Goal: Task Accomplishment & Management: Use online tool/utility

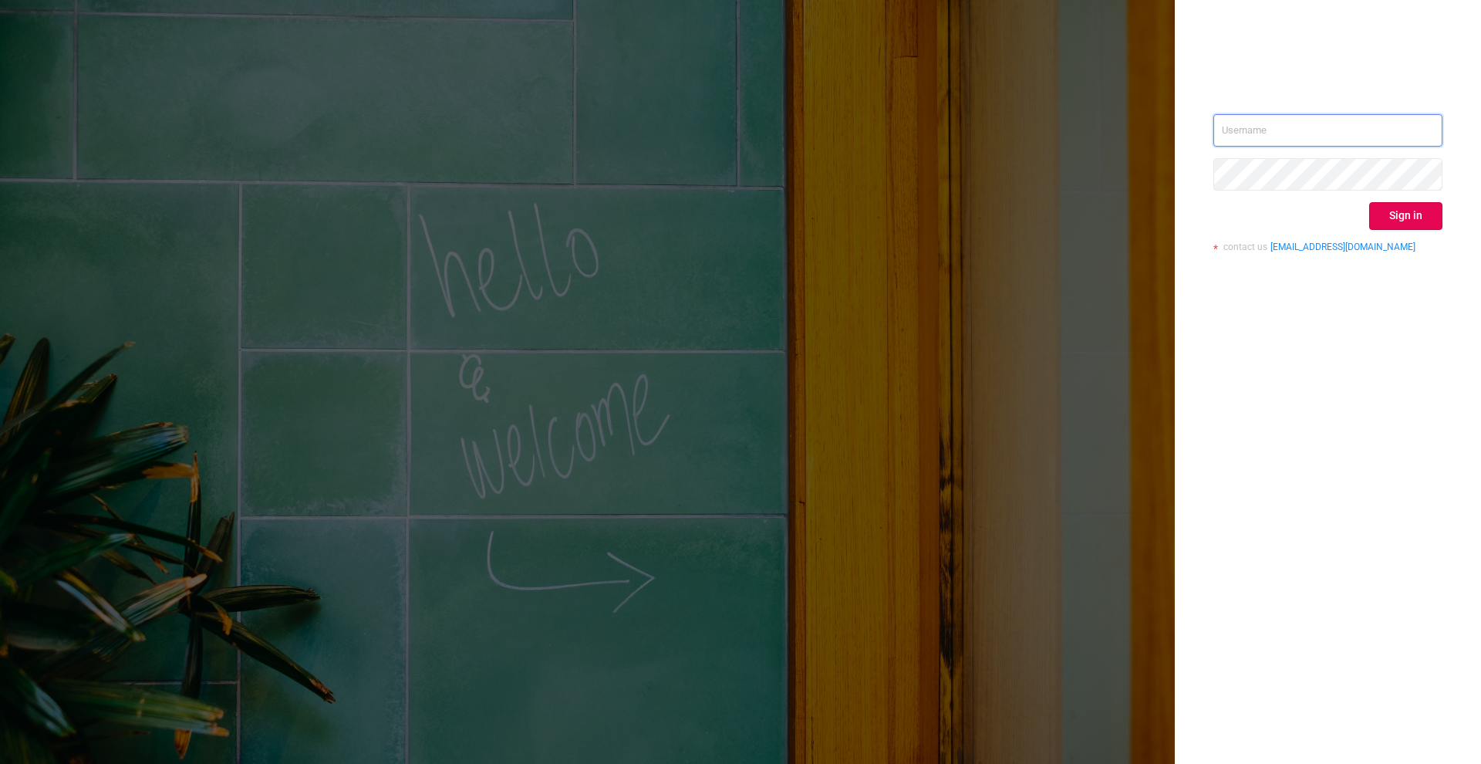
type input "[PERSON_NAME][EMAIL_ADDRESS][DOMAIN_NAME]"
click at [1383, 231] on div "[PERSON_NAME][EMAIL_ADDRESS][DOMAIN_NAME] Sign in contact us [EMAIL_ADDRESS][DO…" at bounding box center [1328, 189] width 229 height 150
click at [1400, 216] on button "Sign in" at bounding box center [1405, 216] width 73 height 28
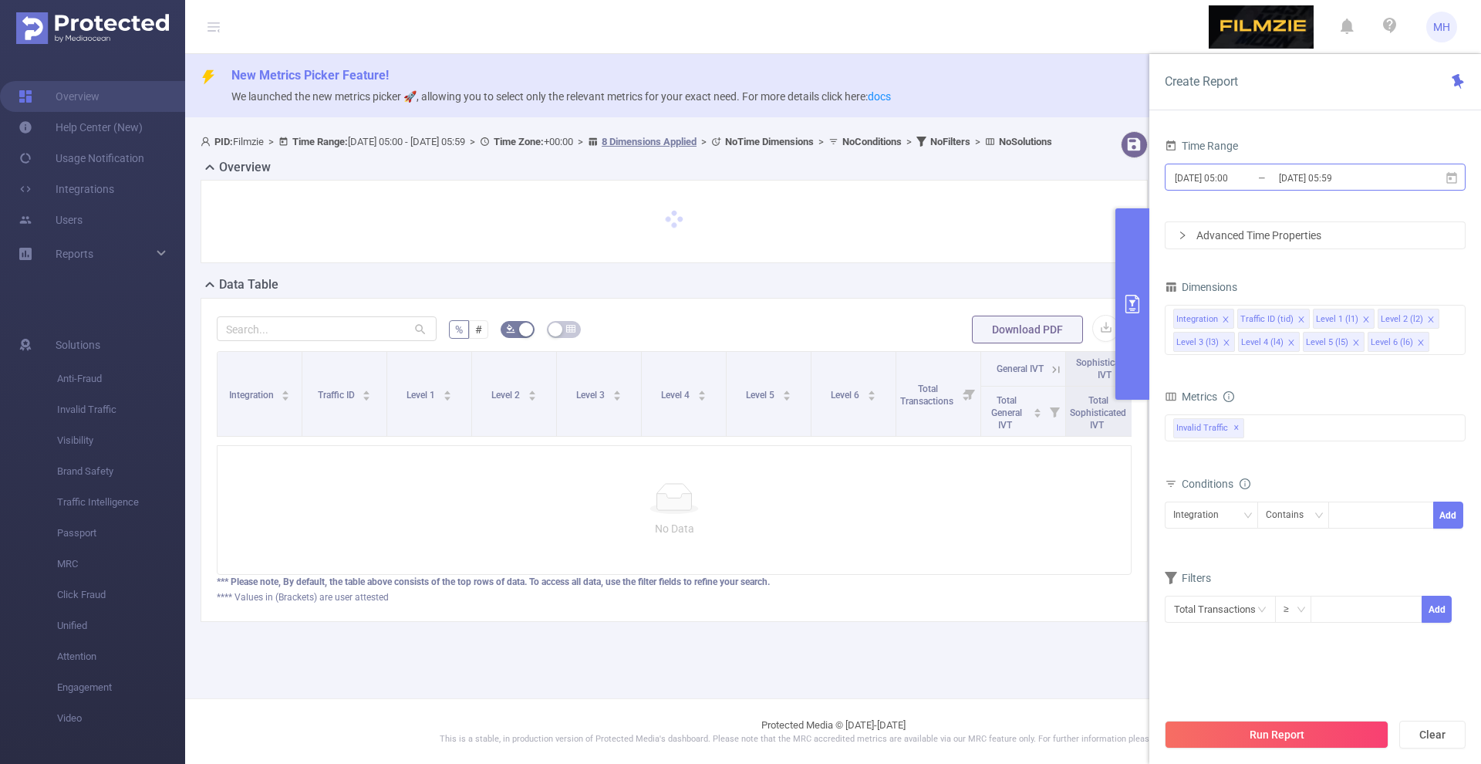
click at [1234, 185] on input "[DATE] 05:00" at bounding box center [1235, 177] width 125 height 21
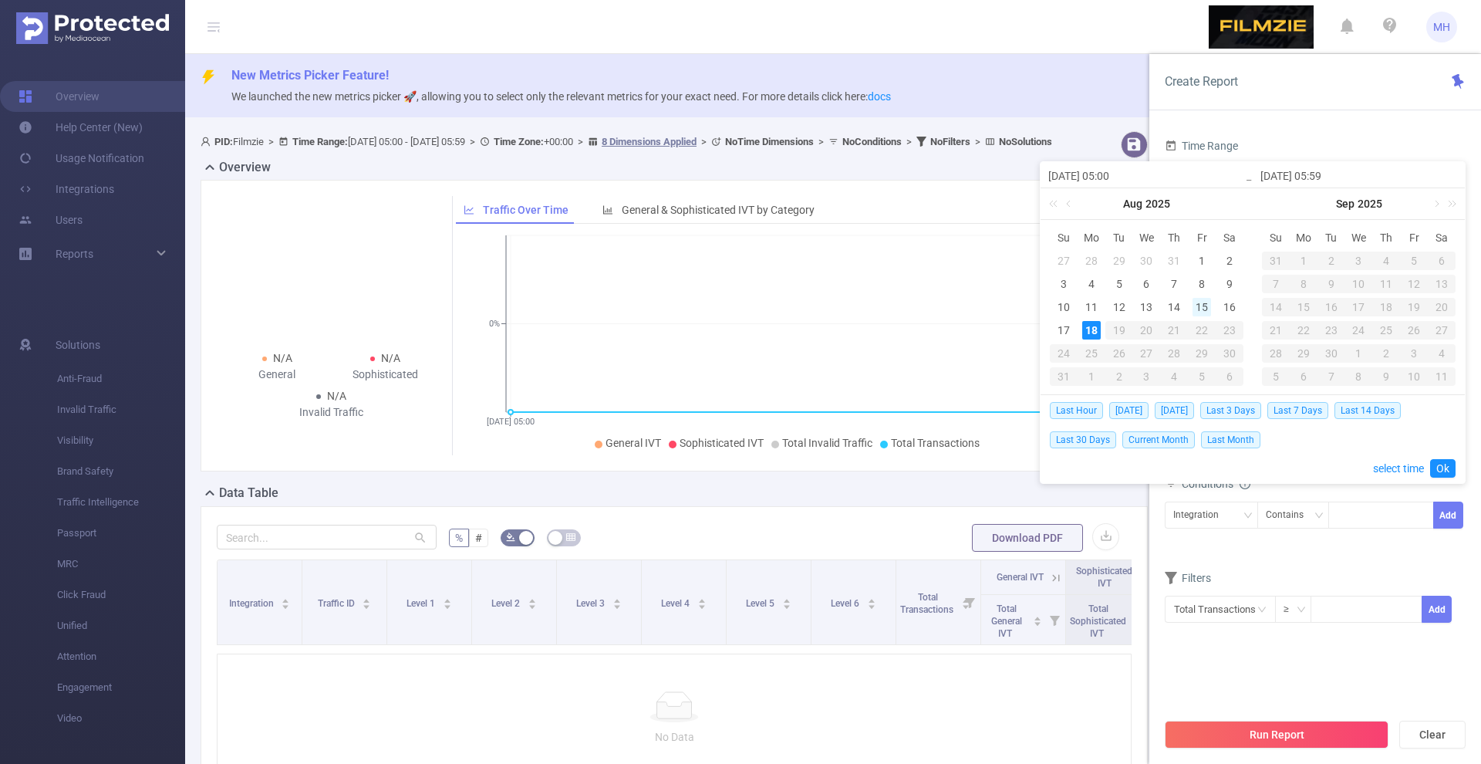
click at [1202, 306] on div "15" at bounding box center [1202, 307] width 19 height 19
click at [1069, 333] on div "17" at bounding box center [1064, 330] width 19 height 19
type input "[DATE] 05:00"
type input "[DATE] 05:59"
type input "[DATE] 05:00"
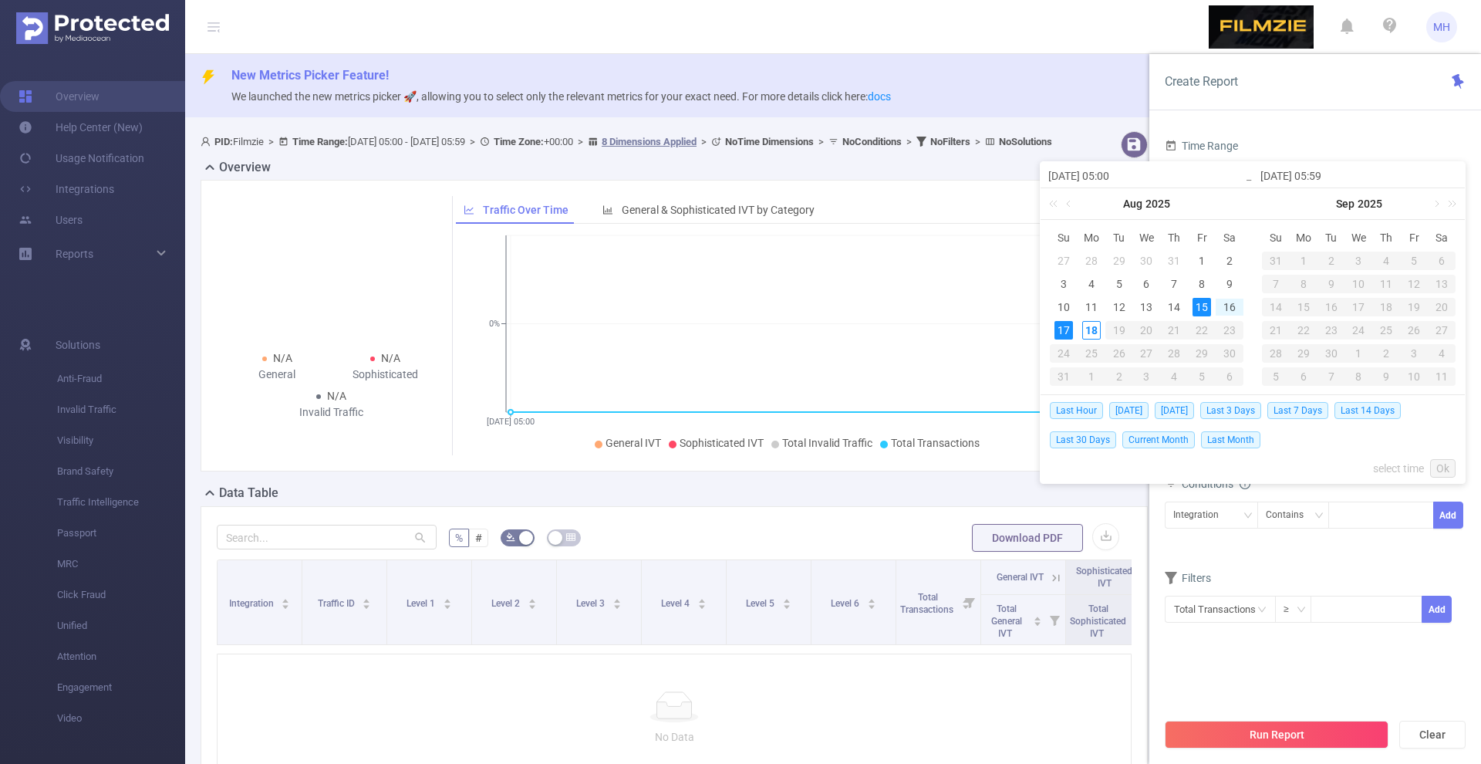
type input "[DATE] 05:59"
click at [1250, 743] on button "Run Report" at bounding box center [1277, 735] width 224 height 28
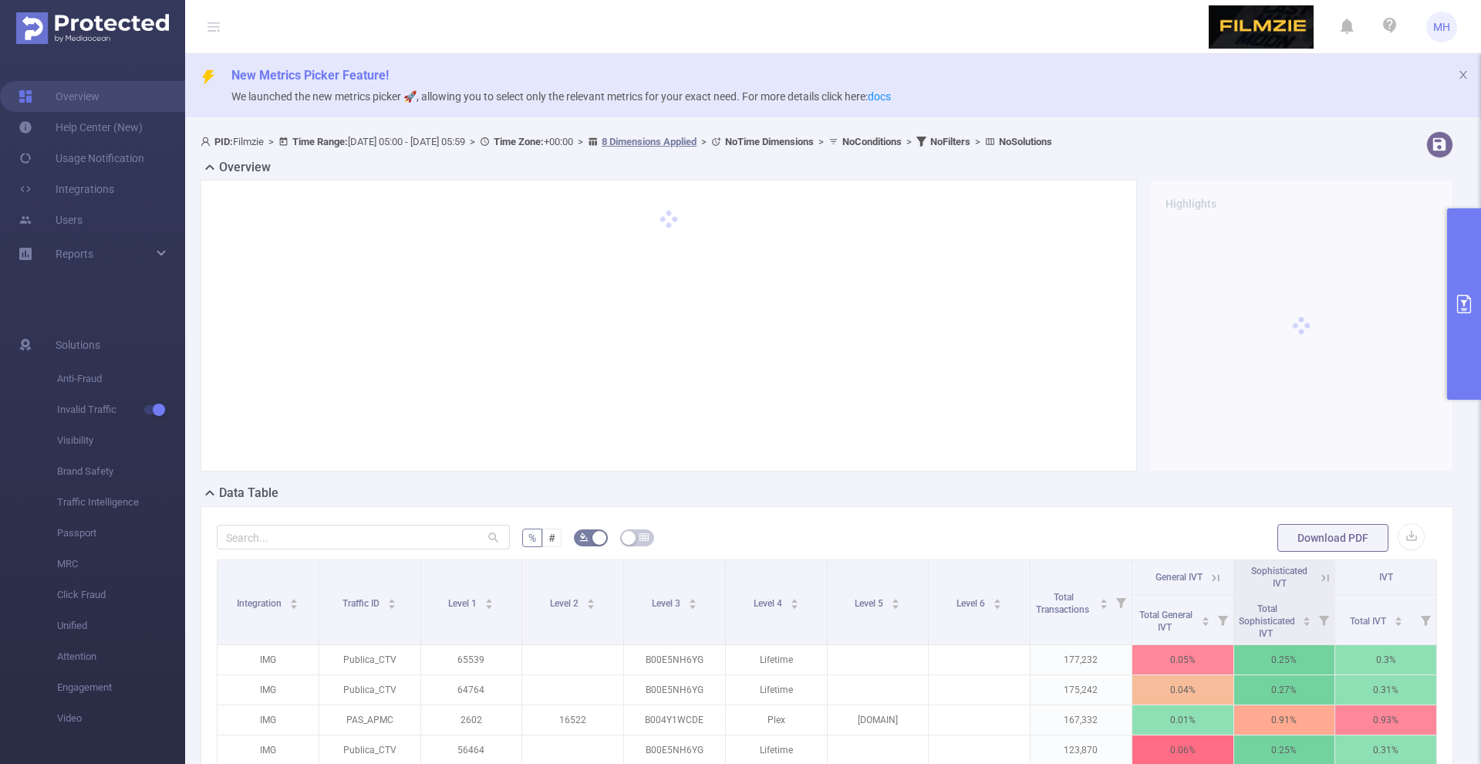
click at [1476, 280] on button "primary" at bounding box center [1464, 303] width 34 height 191
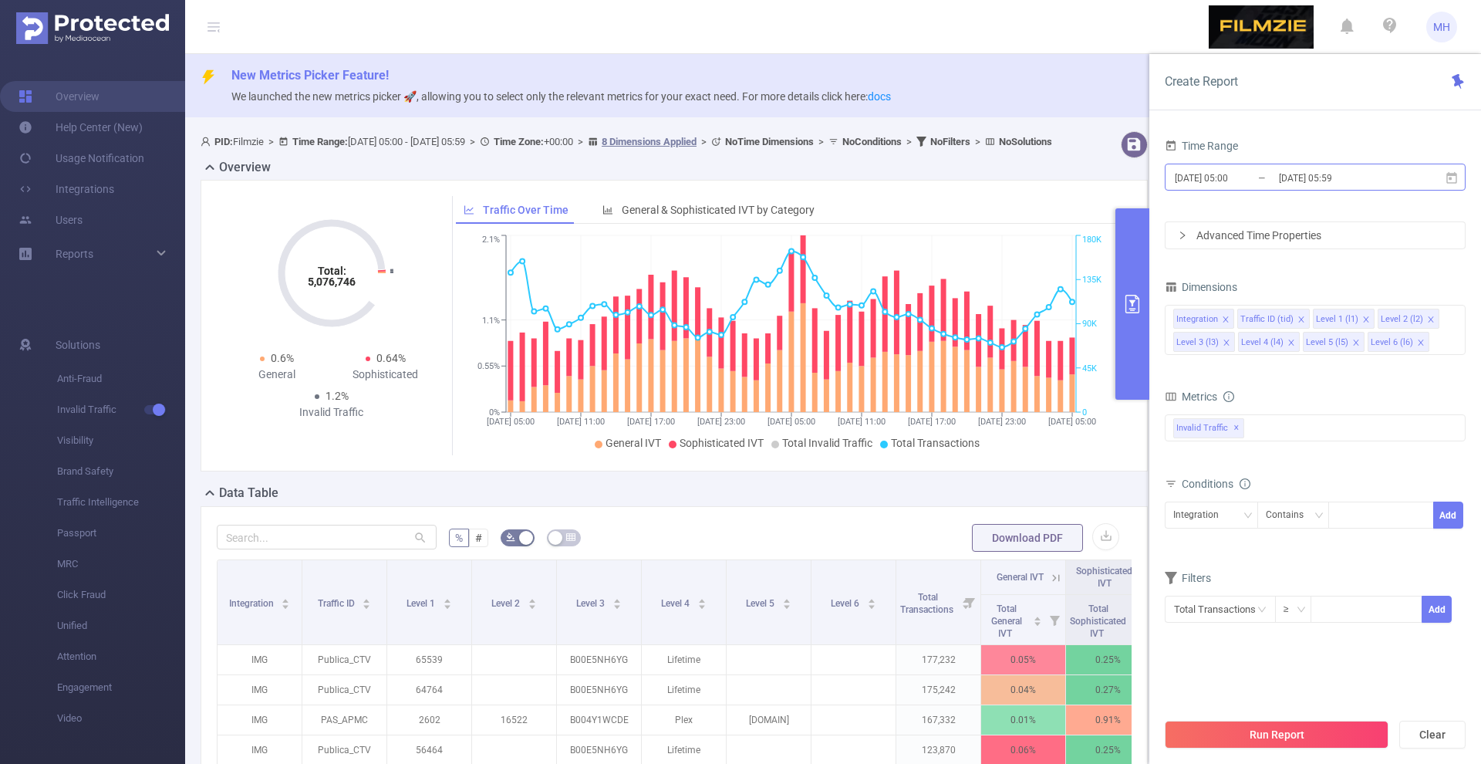
click at [1200, 167] on input "[DATE] 05:00" at bounding box center [1235, 177] width 125 height 21
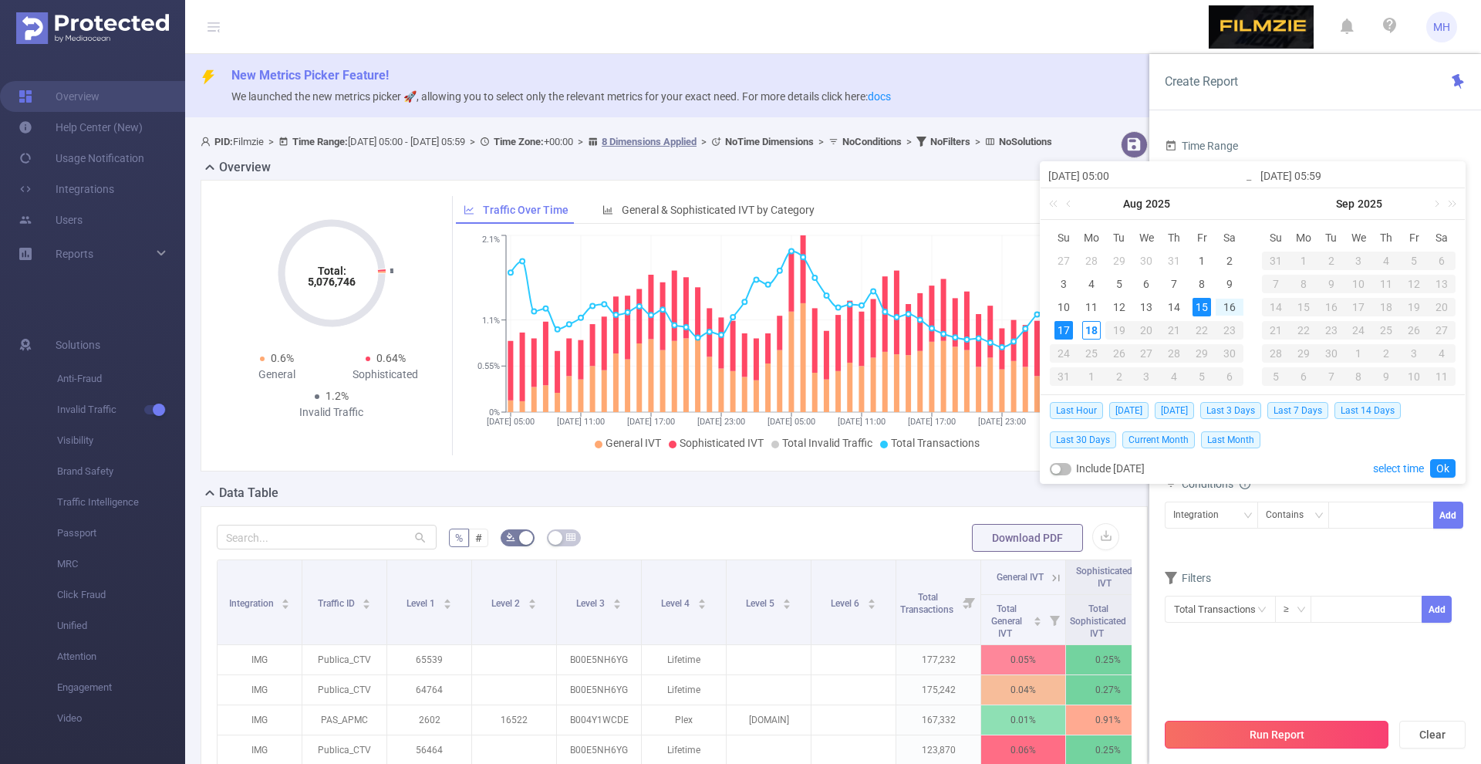
click at [1229, 741] on button "Run Report" at bounding box center [1277, 735] width 224 height 28
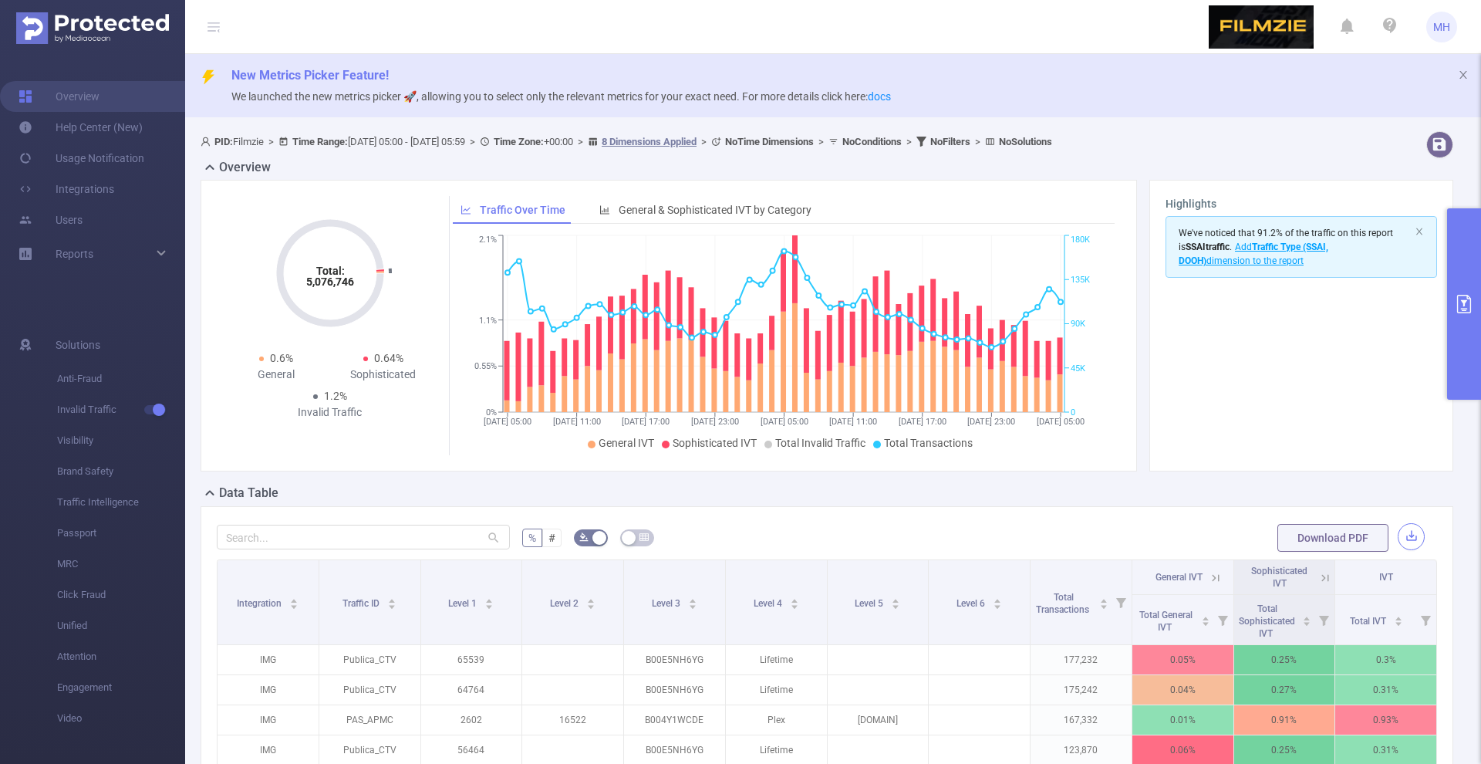
click at [1413, 535] on button "button" at bounding box center [1411, 536] width 27 height 27
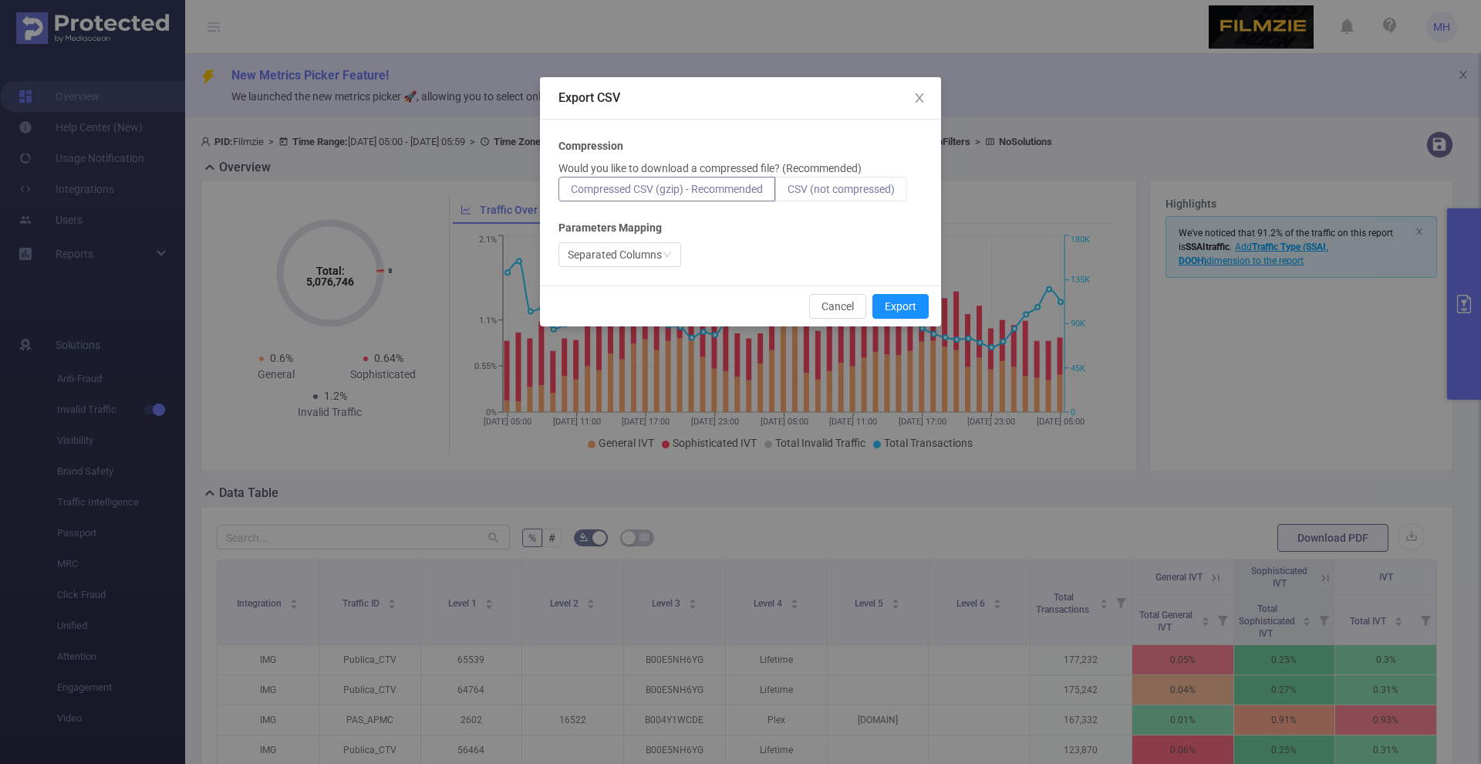
click at [868, 200] on label "CSV (not compressed)" at bounding box center [841, 189] width 132 height 25
click at [788, 193] on input "CSV (not compressed)" at bounding box center [788, 193] width 0 height 0
click at [880, 297] on button "Export" at bounding box center [901, 306] width 56 height 25
